Goal: Task Accomplishment & Management: Manage account settings

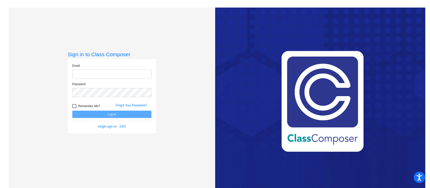
type input "[EMAIL_ADDRESS][PERSON_NAME][DOMAIN_NAME]"
click at [124, 111] on button "Log In" at bounding box center [111, 114] width 79 height 7
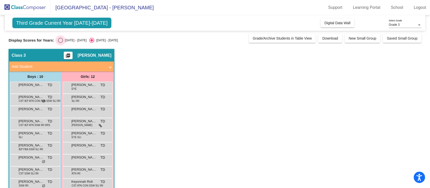
click at [64, 41] on div "[DATE] - [DATE]" at bounding box center [75, 40] width 24 height 5
click at [61, 43] on input "[DATE] - [DATE]" at bounding box center [60, 43] width 0 height 0
radio input "true"
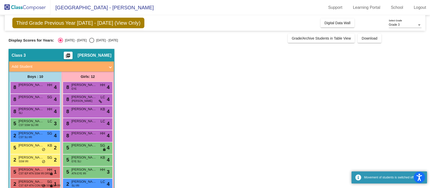
scroll to position [47, 0]
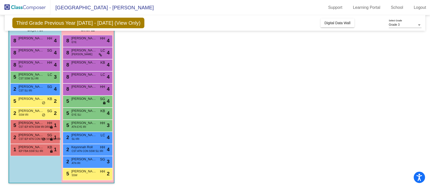
click at [128, 109] on app-classroom "Class 3 picture_as_pdf [PERSON_NAME] Add Student First Name Last Name Student I…" at bounding box center [215, 95] width 413 height 186
click at [338, 23] on span "Digital Data Wall" at bounding box center [338, 23] width 26 height 4
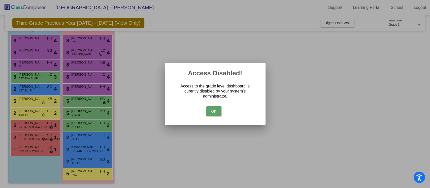
click at [219, 114] on button "OK" at bounding box center [213, 111] width 15 height 10
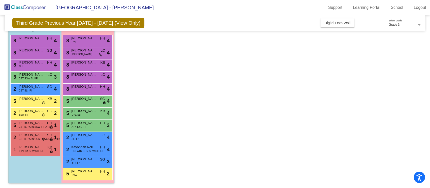
click at [40, 70] on div "8 [PERSON_NAME] SLI HH lock do_not_disturb_alt 4" at bounding box center [35, 65] width 50 height 12
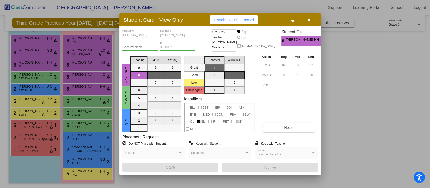
click at [308, 19] on icon "button" at bounding box center [309, 20] width 3 height 4
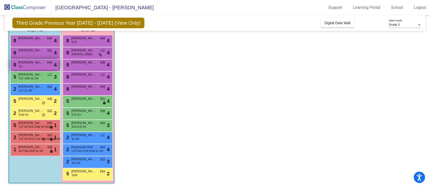
click at [32, 66] on div "8 [PERSON_NAME] SLI HH lock do_not_disturb_alt 4" at bounding box center [35, 64] width 48 height 10
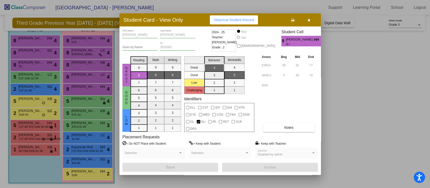
click at [312, 21] on button "button" at bounding box center [309, 19] width 16 height 9
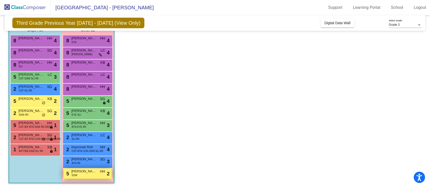
click at [89, 176] on div "5 [PERSON_NAME] SSW HH lock do_not_disturb_alt 2" at bounding box center [88, 173] width 48 height 10
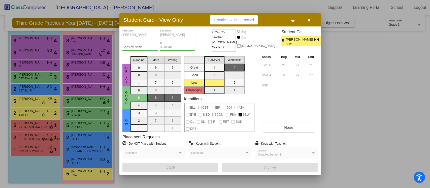
click at [307, 20] on button "button" at bounding box center [309, 19] width 16 height 9
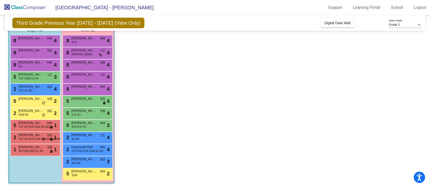
scroll to position [0, 0]
